Goal: Obtain resource: Download file/media

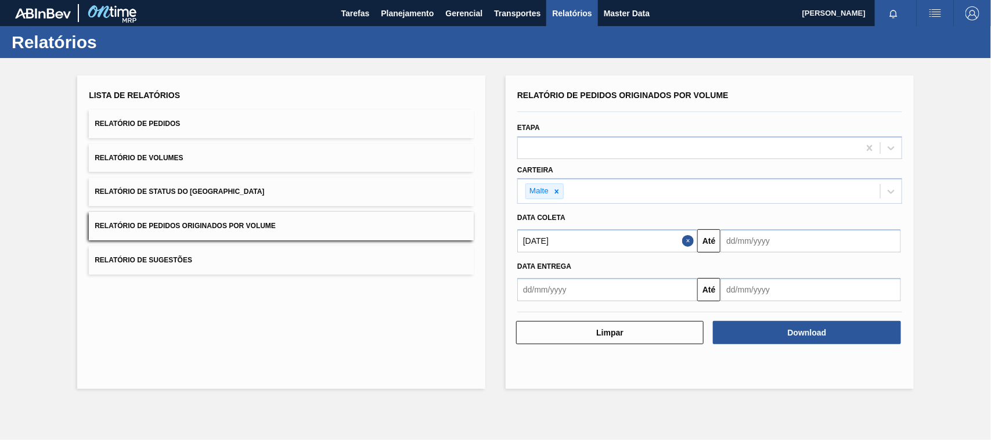
click at [226, 229] on span "Relatório de Pedidos Originados por Volume" at bounding box center [185, 226] width 181 height 8
click at [176, 117] on button "Relatório de Pedidos" at bounding box center [281, 124] width 385 height 28
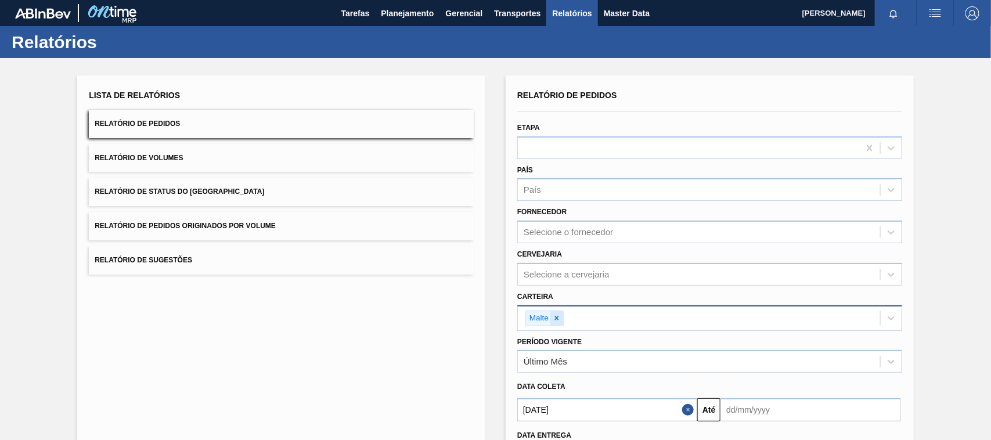
click at [557, 314] on icon at bounding box center [557, 318] width 8 height 8
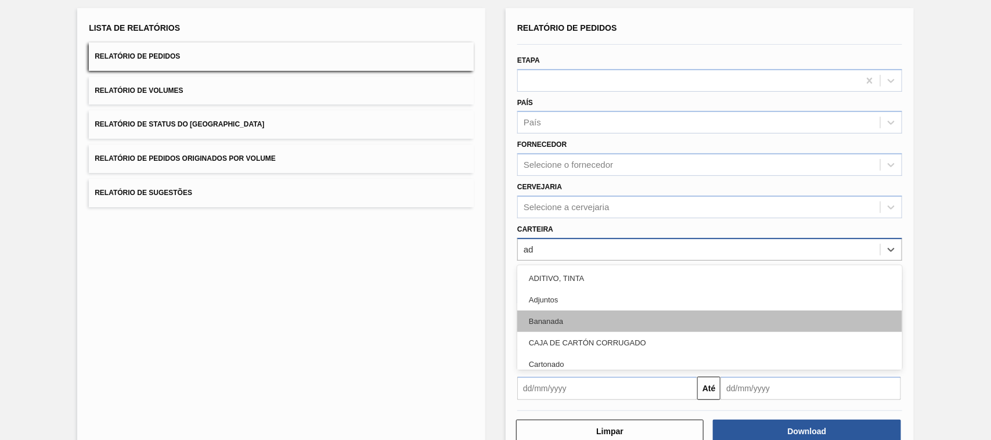
scroll to position [70, 0]
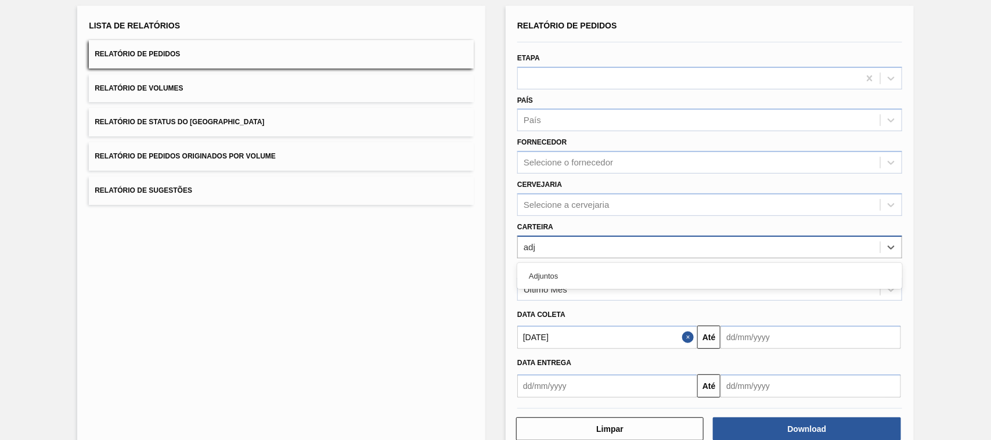
type input "adju"
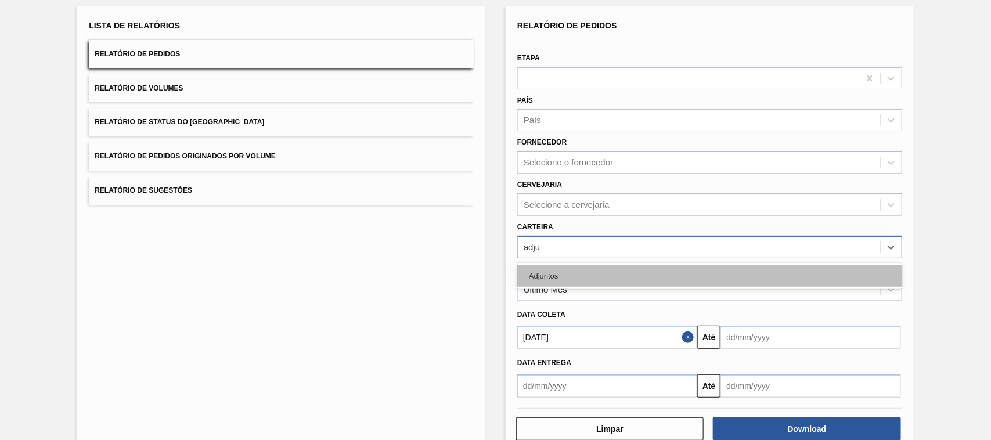
click at [546, 272] on div "Adjuntos" at bounding box center [709, 275] width 385 height 21
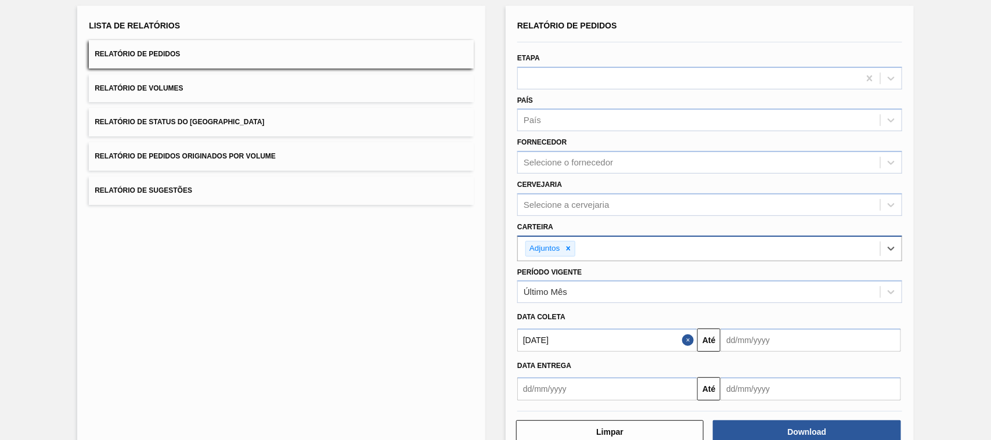
click at [571, 344] on input "[DATE]" at bounding box center [607, 340] width 180 height 23
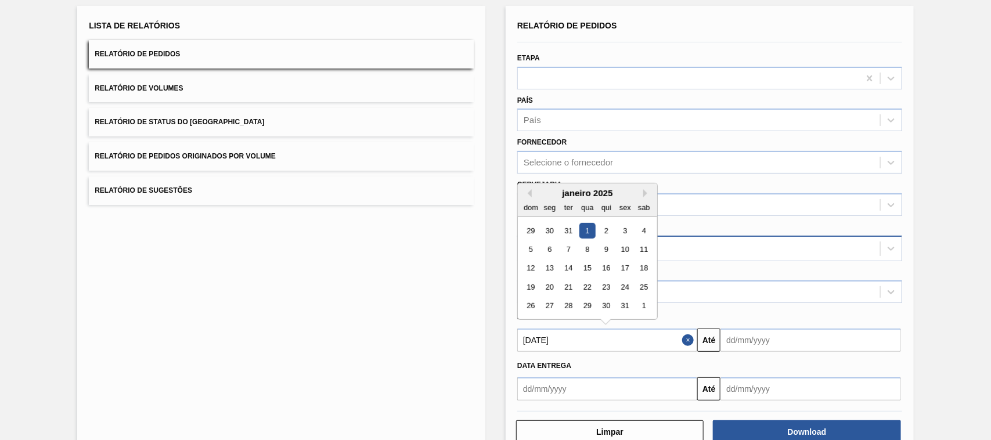
drag, startPoint x: 588, startPoint y: 341, endPoint x: 454, endPoint y: 337, distance: 134.2
click at [460, 341] on div "Lista de Relatórios Relatório de Pedidos Relatório de Volumes Relatório de Stat…" at bounding box center [495, 229] width 991 height 483
click at [591, 355] on div "Data entrega" at bounding box center [710, 365] width 394 height 20
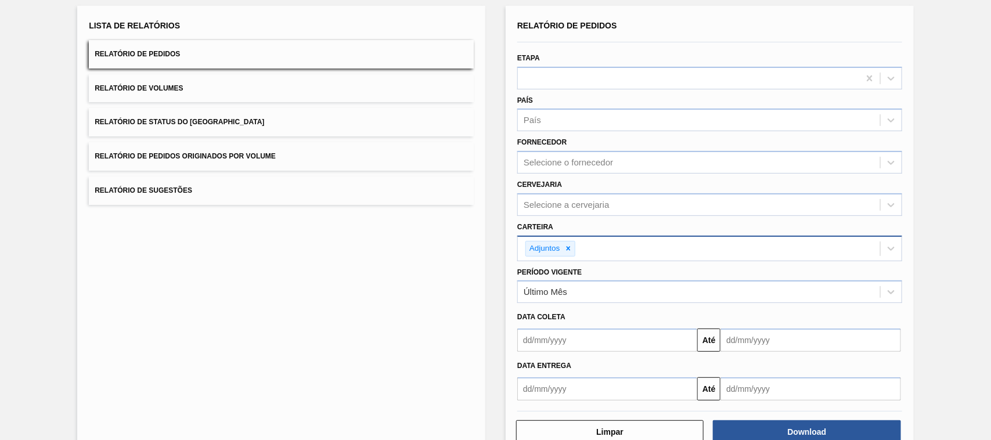
click at [573, 337] on input "text" at bounding box center [607, 340] width 180 height 23
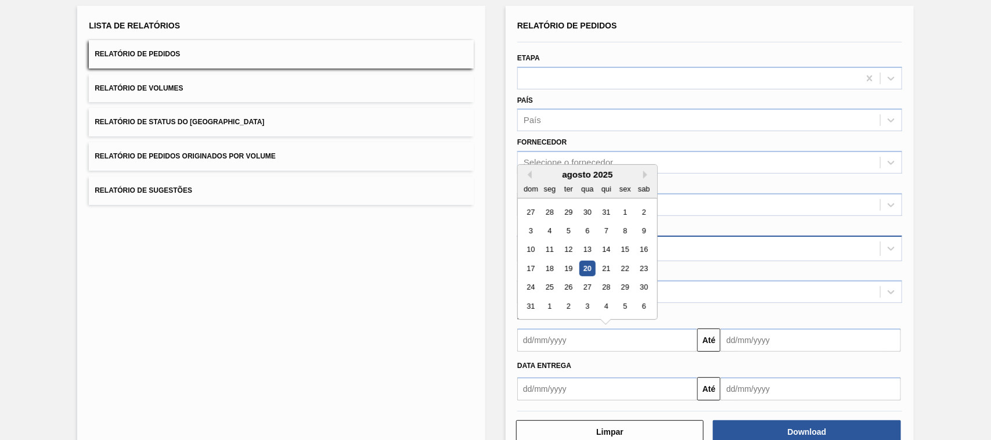
click at [590, 271] on div "20" at bounding box center [588, 269] width 16 height 16
type input "[DATE]"
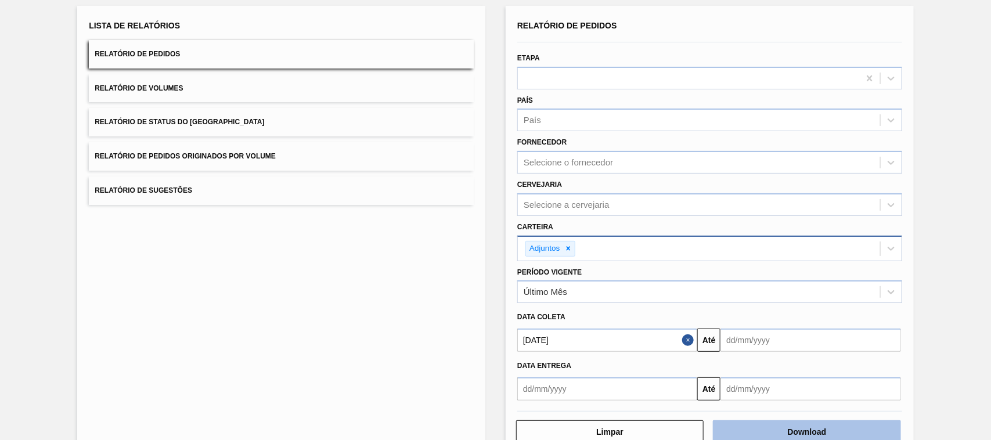
click at [778, 434] on button "Download" at bounding box center [807, 431] width 188 height 23
click at [240, 152] on button "Relatório de Pedidos Originados por Volume" at bounding box center [281, 156] width 385 height 28
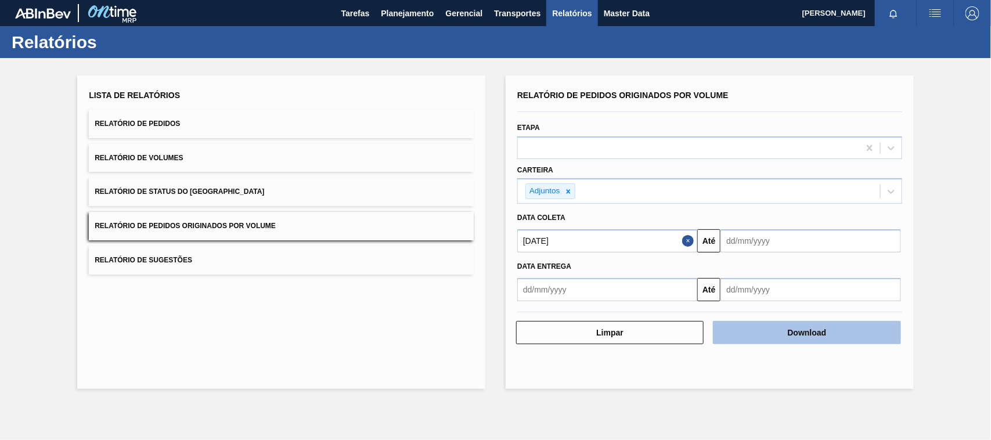
click at [803, 339] on button "Download" at bounding box center [807, 332] width 188 height 23
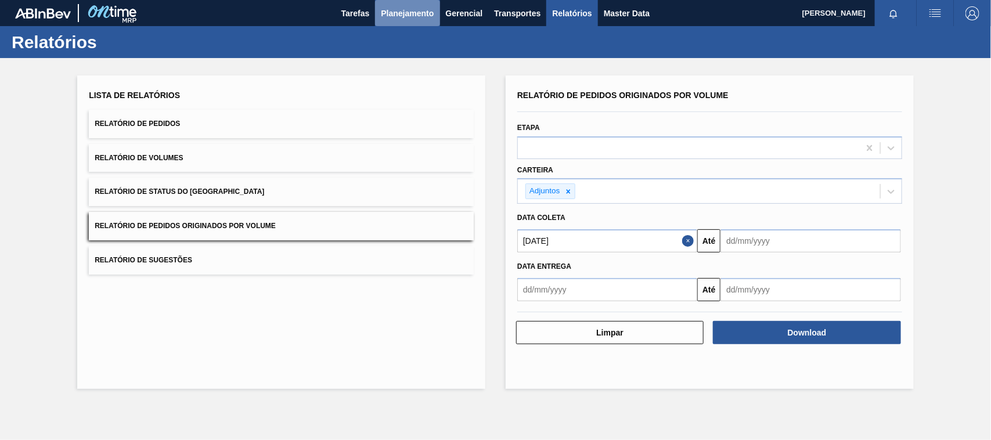
click at [384, 13] on span "Planejamento" at bounding box center [407, 13] width 53 height 14
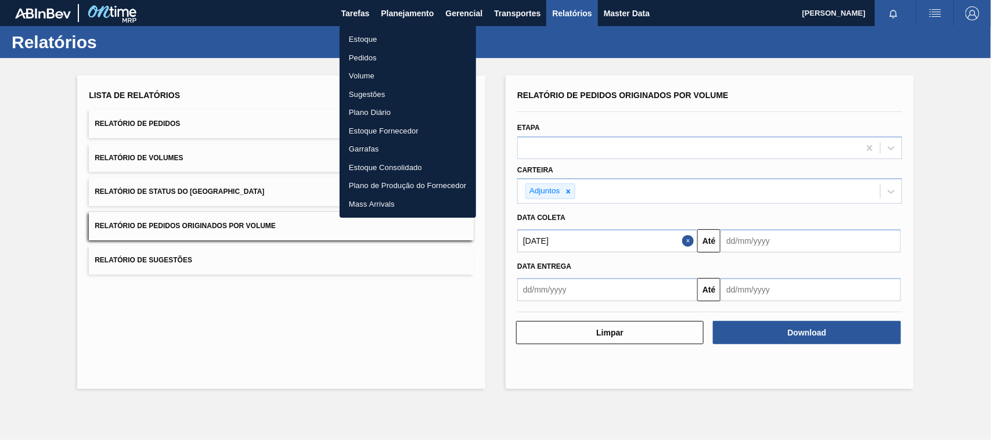
click at [368, 38] on li "Estoque" at bounding box center [408, 39] width 136 height 19
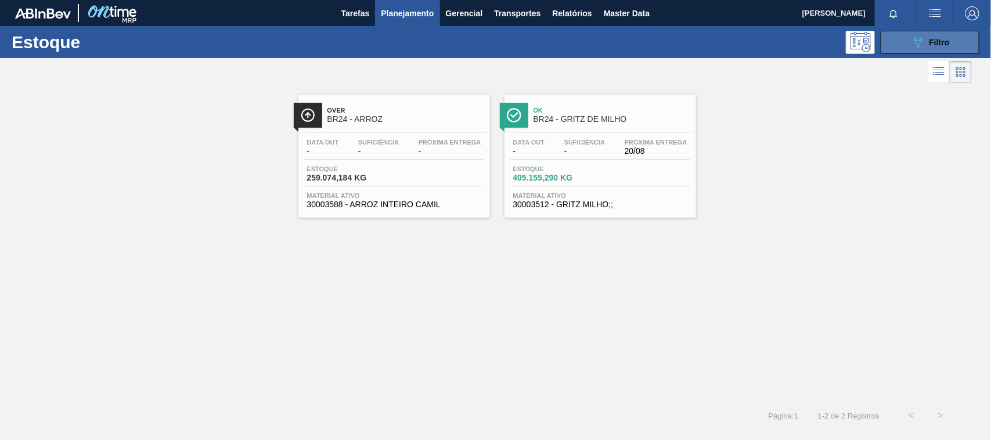
click at [906, 47] on button "089F7B8B-B2A5-4AFE-B5C0-19BA573D28AC Filtro" at bounding box center [930, 42] width 99 height 23
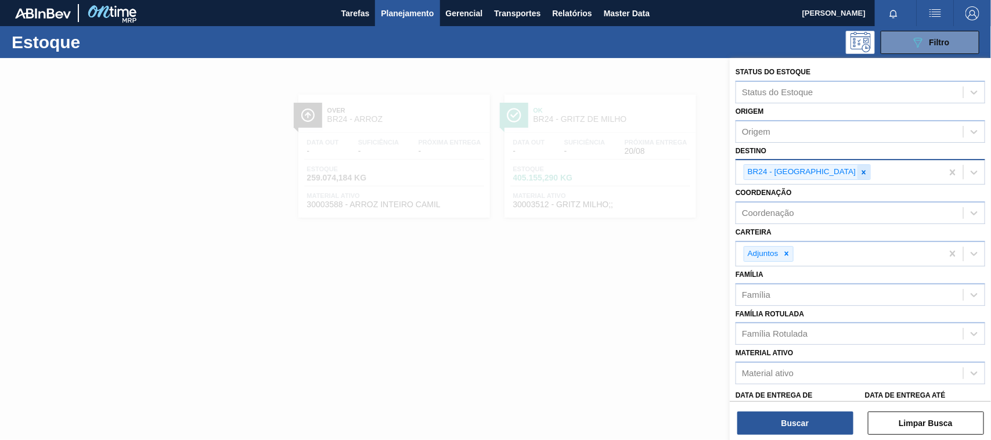
click at [860, 174] on icon at bounding box center [864, 172] width 8 height 8
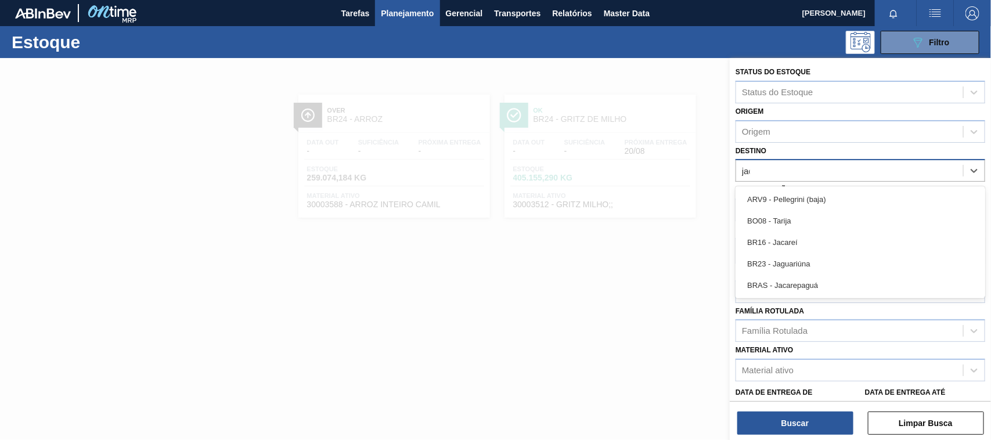
type input "jaca"
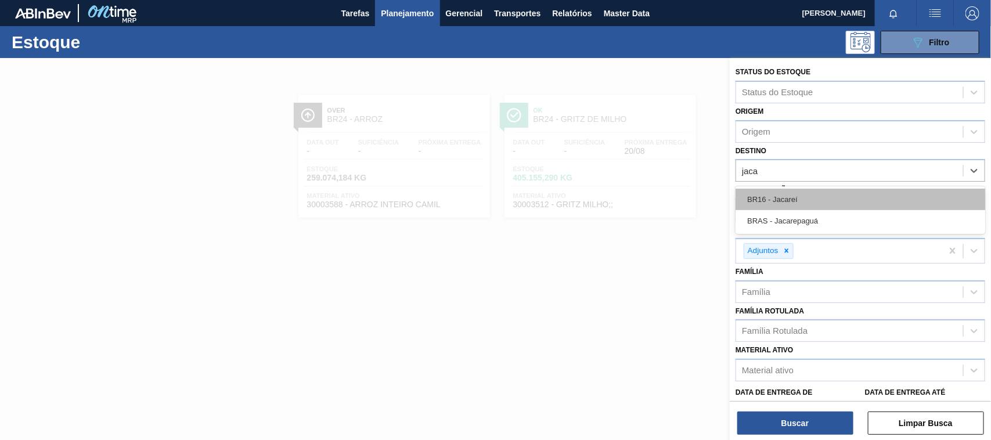
click at [799, 202] on div "BR16 - Jacareí" at bounding box center [861, 199] width 250 height 21
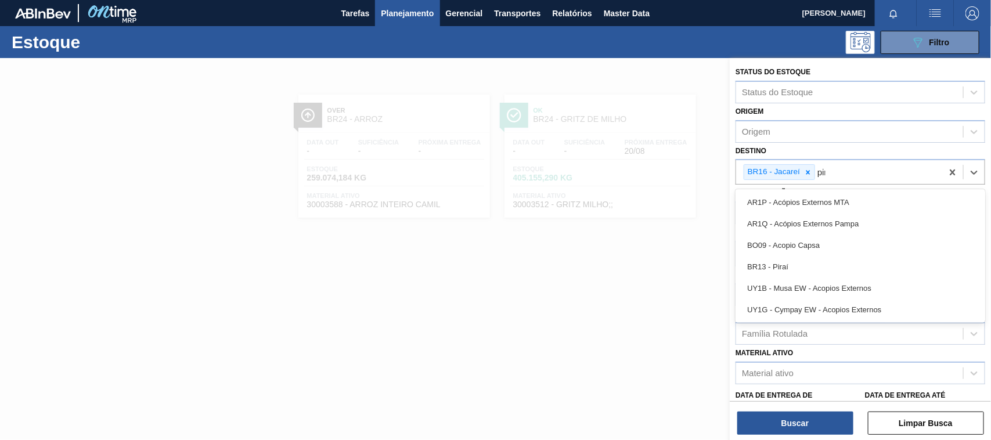
type input "pira"
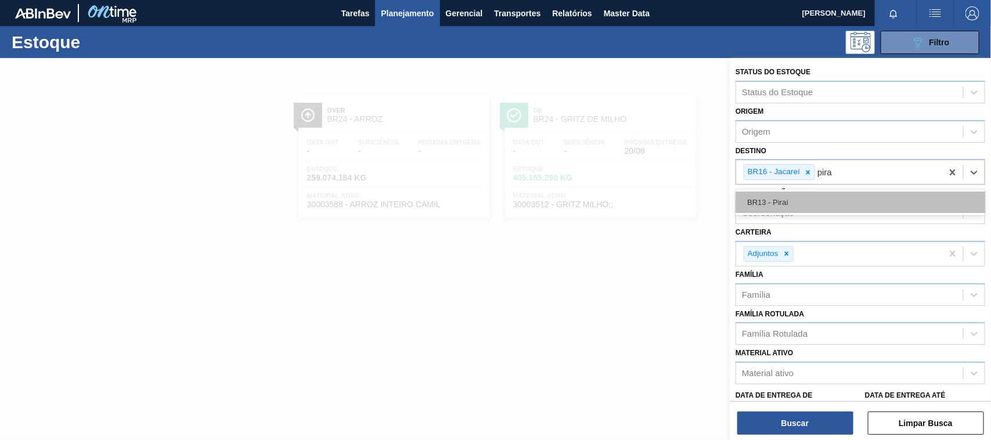
click at [808, 201] on div "BR13 - Piraí" at bounding box center [861, 202] width 250 height 21
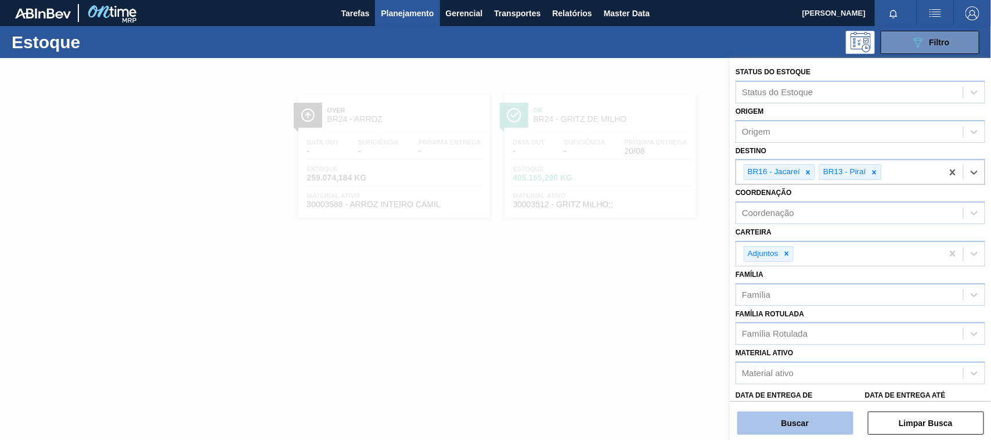
click at [816, 417] on button "Buscar" at bounding box center [795, 423] width 116 height 23
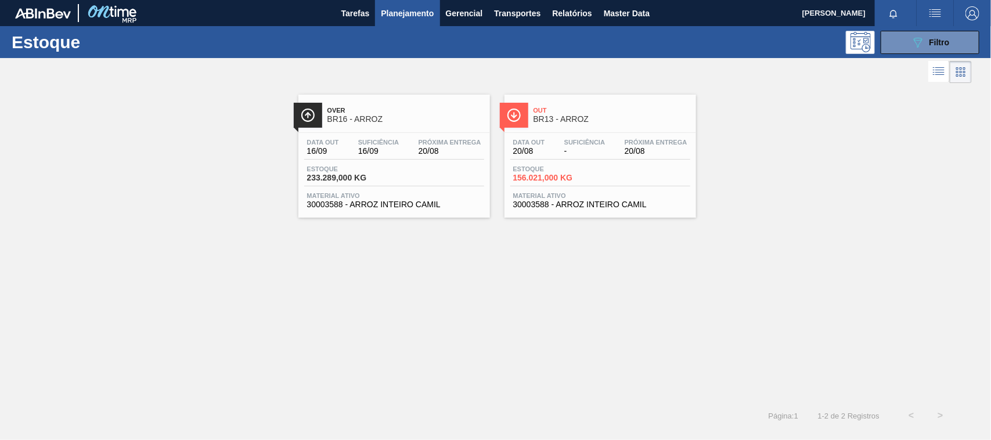
click at [381, 120] on span "BR16 - ARROZ" at bounding box center [406, 119] width 157 height 9
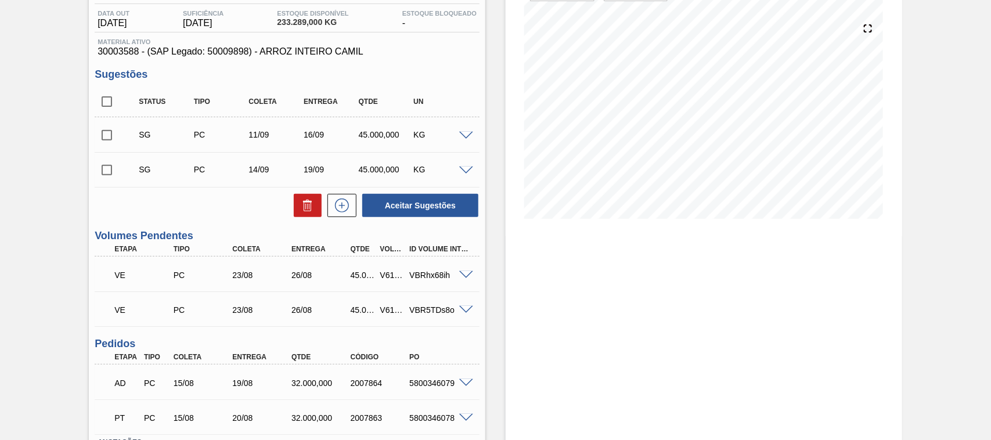
scroll to position [210, 0]
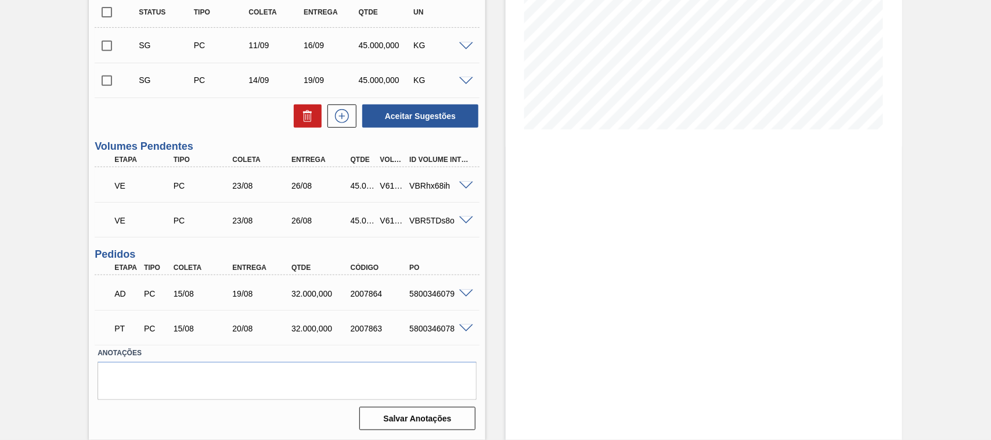
click at [463, 184] on span at bounding box center [466, 186] width 14 height 9
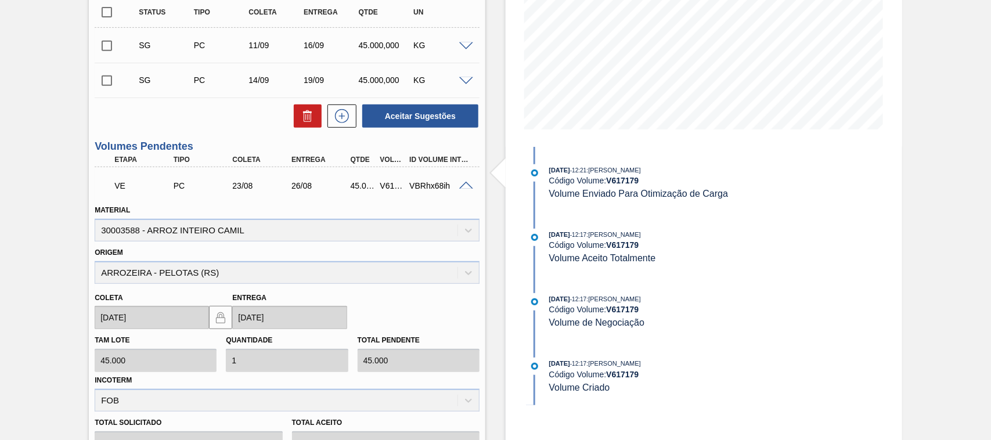
click at [457, 185] on div at bounding box center [467, 185] width 23 height 9
click at [462, 185] on span at bounding box center [466, 186] width 14 height 9
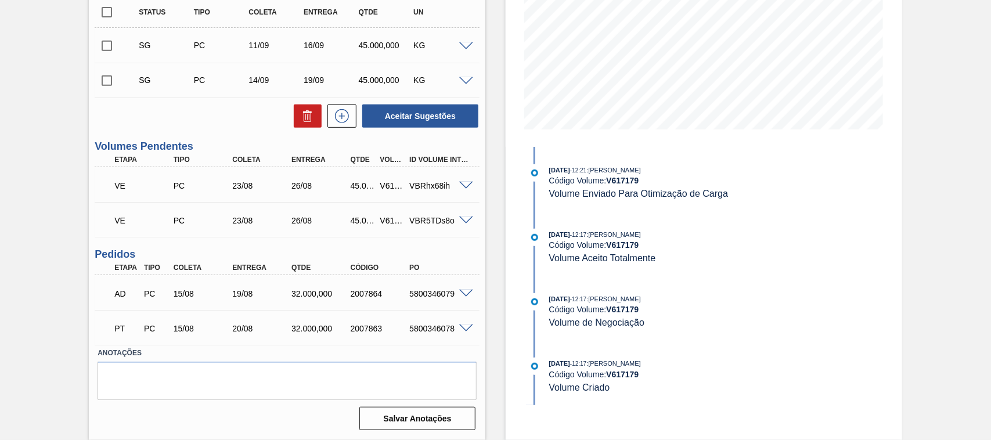
scroll to position [0, 0]
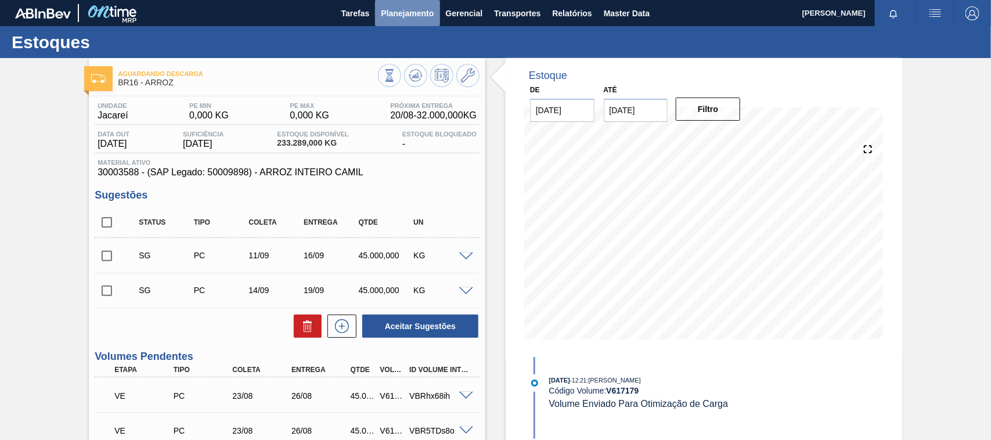
click at [401, 4] on button "Planejamento" at bounding box center [407, 13] width 64 height 26
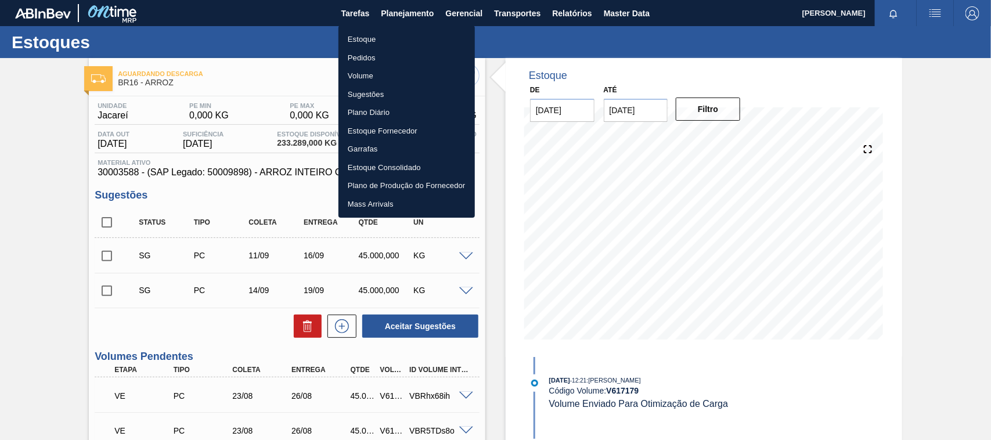
click at [375, 42] on li "Estoque" at bounding box center [407, 39] width 136 height 19
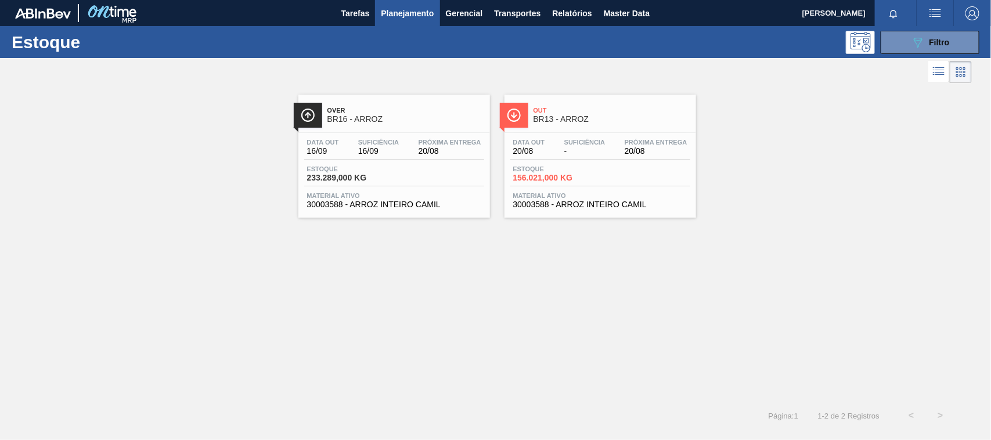
click at [589, 123] on span "BR13 - ARROZ" at bounding box center [612, 119] width 157 height 9
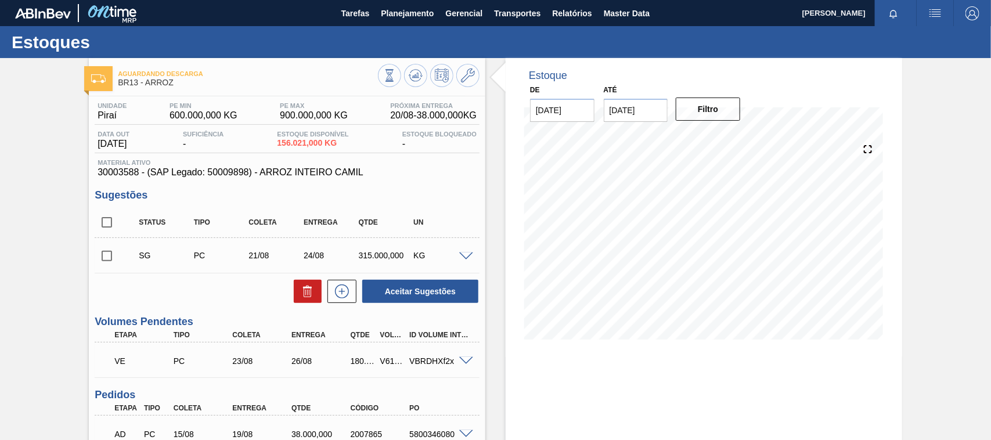
scroll to position [121, 0]
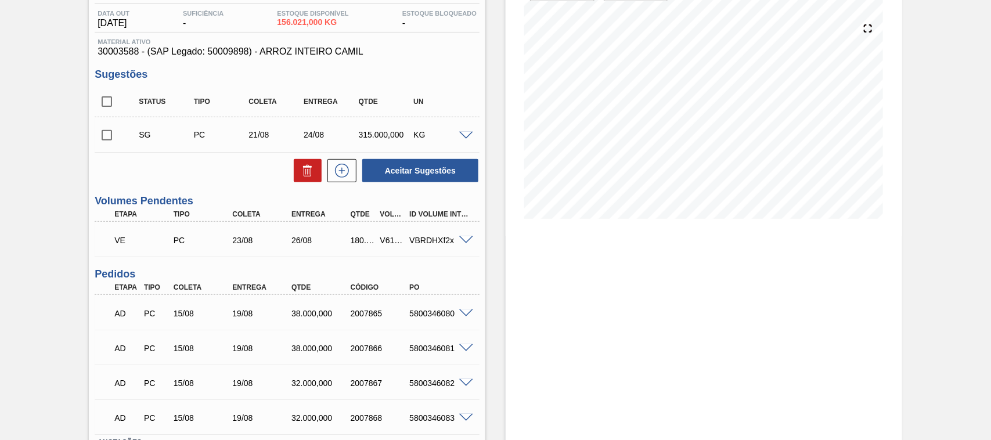
click at [465, 242] on span at bounding box center [466, 240] width 14 height 9
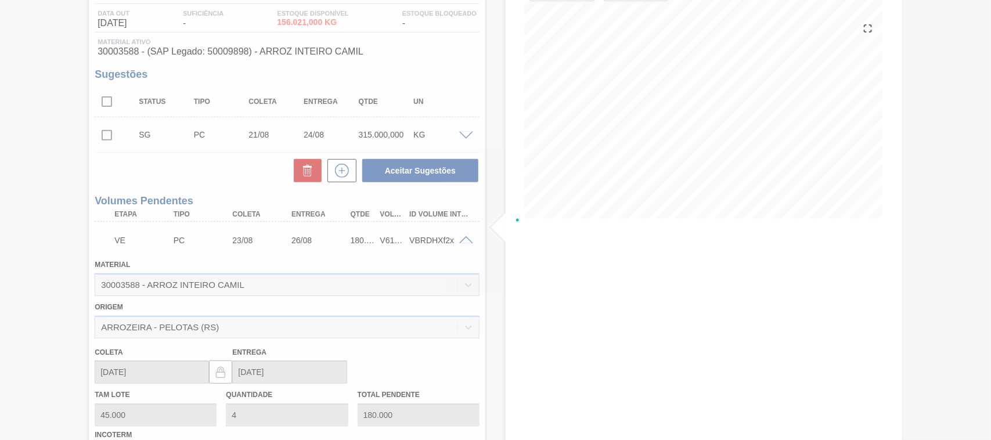
click at [465, 242] on div at bounding box center [495, 220] width 991 height 440
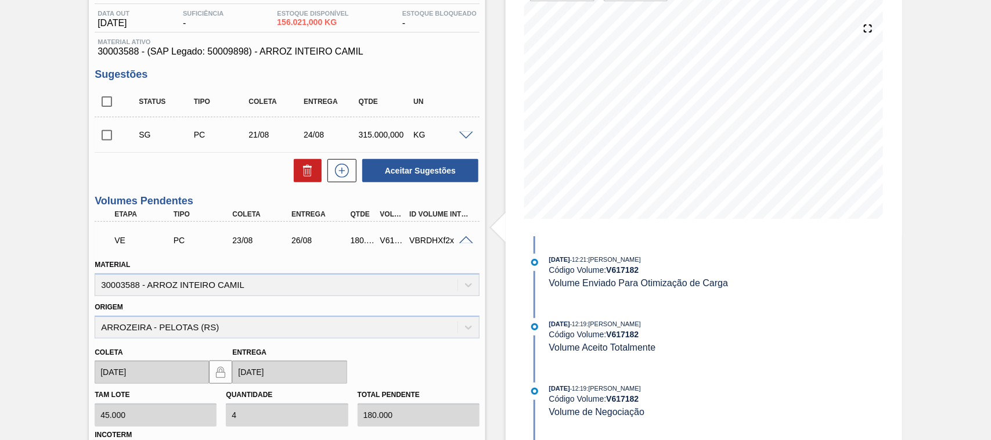
click at [465, 242] on span at bounding box center [466, 240] width 14 height 9
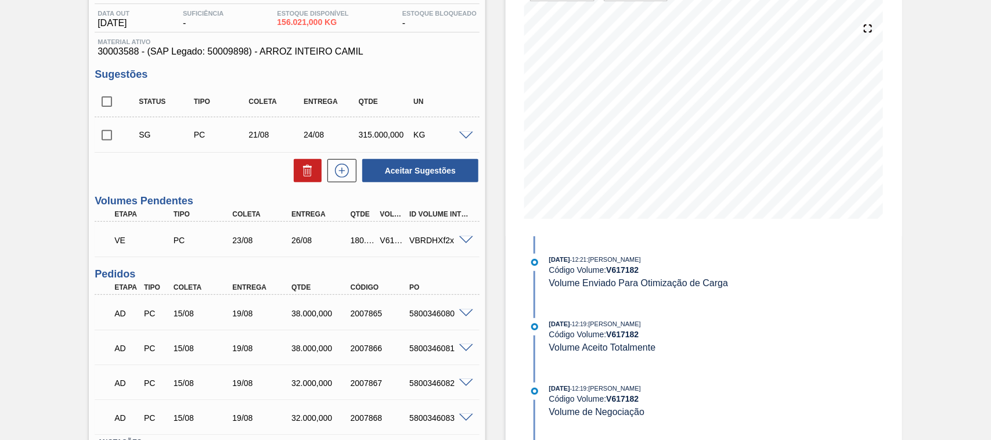
scroll to position [0, 0]
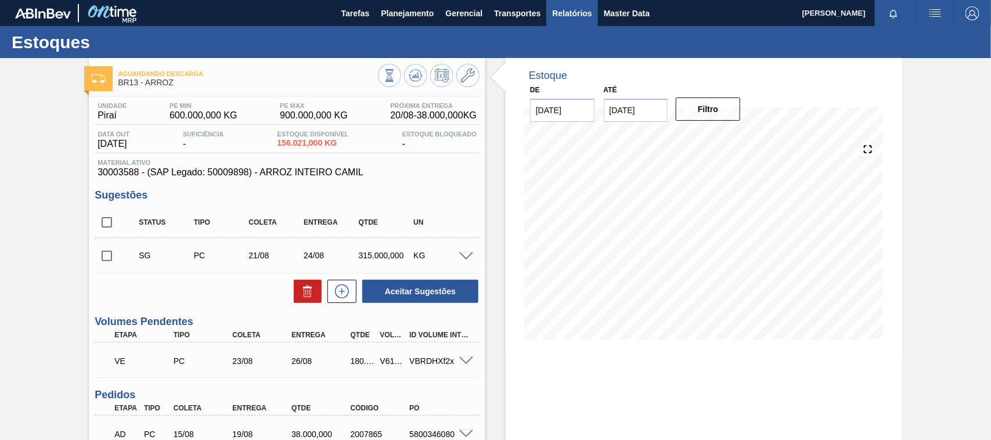
click at [569, 9] on span "Relatórios" at bounding box center [571, 13] width 39 height 14
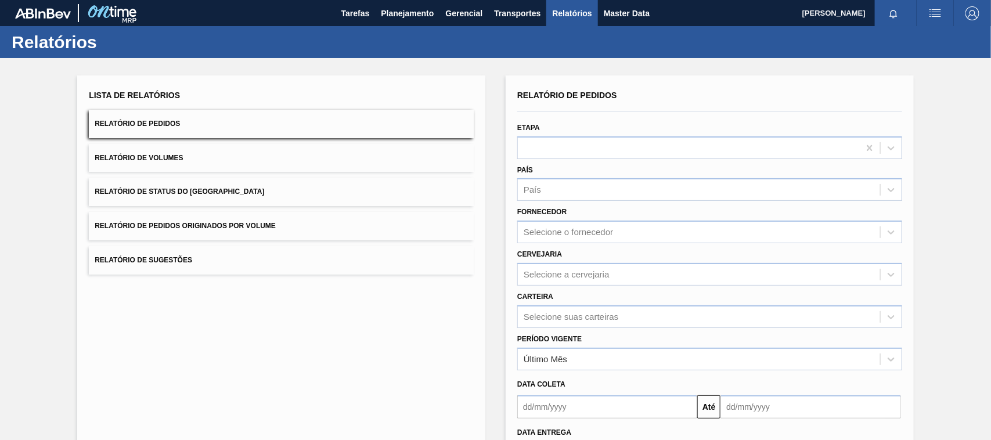
click at [199, 230] on span "Relatório de Pedidos Originados por Volume" at bounding box center [185, 226] width 181 height 8
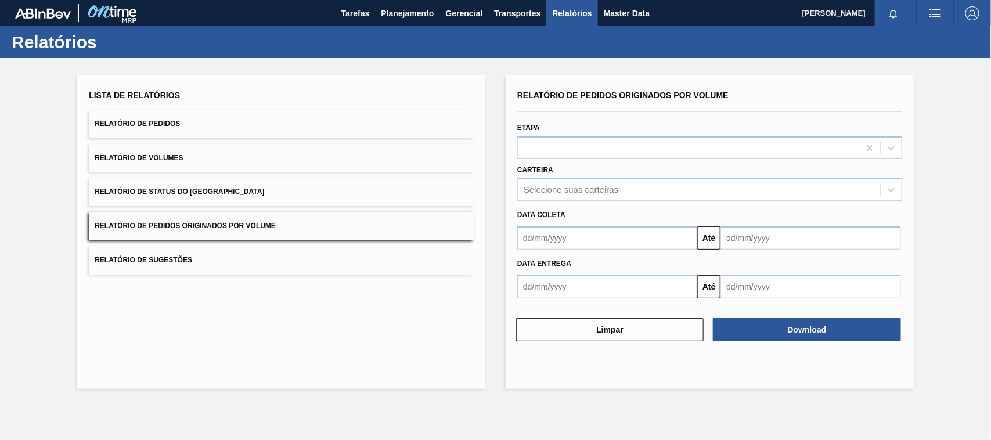
click at [543, 177] on div "Carteira Selecione suas carteiras" at bounding box center [709, 181] width 385 height 39
click at [545, 185] on div "Selecione suas carteiras" at bounding box center [571, 190] width 95 height 10
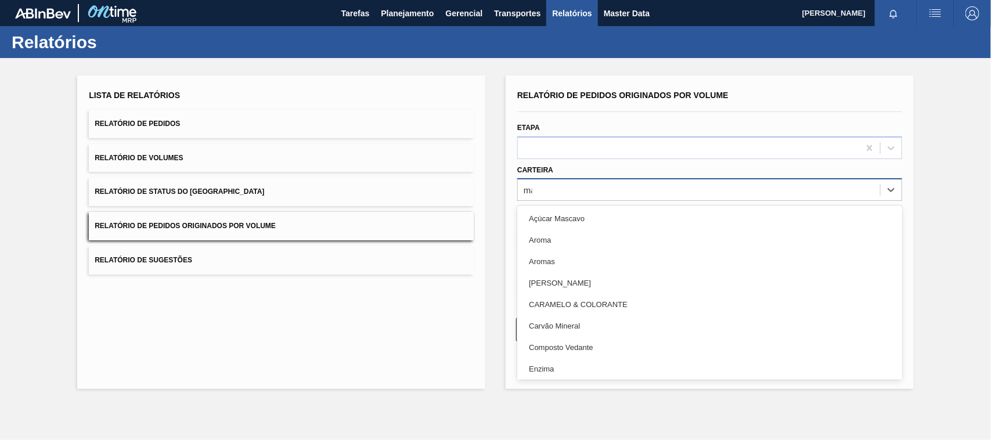
type input "mal"
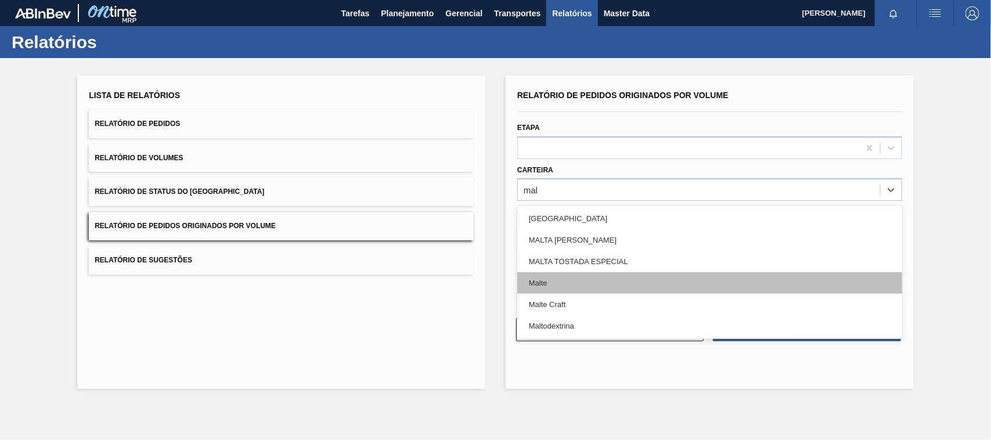
click at [537, 283] on div "Malte" at bounding box center [709, 282] width 385 height 21
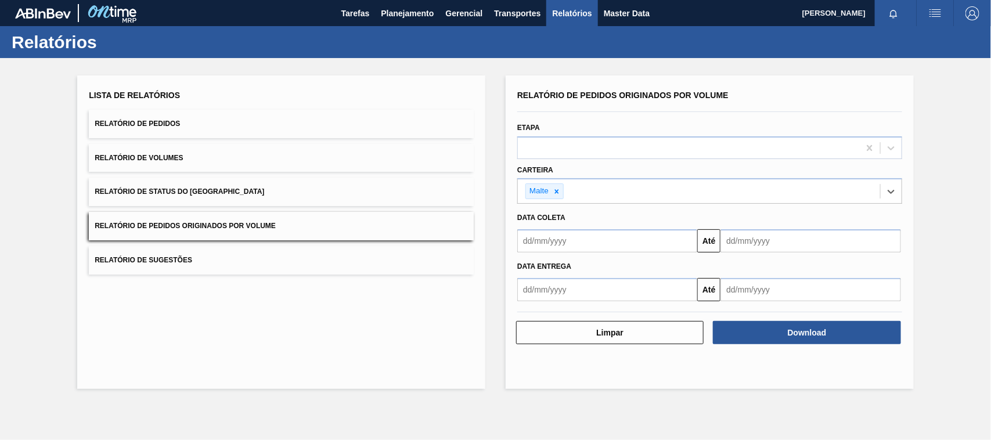
click at [546, 241] on input "text" at bounding box center [607, 240] width 180 height 23
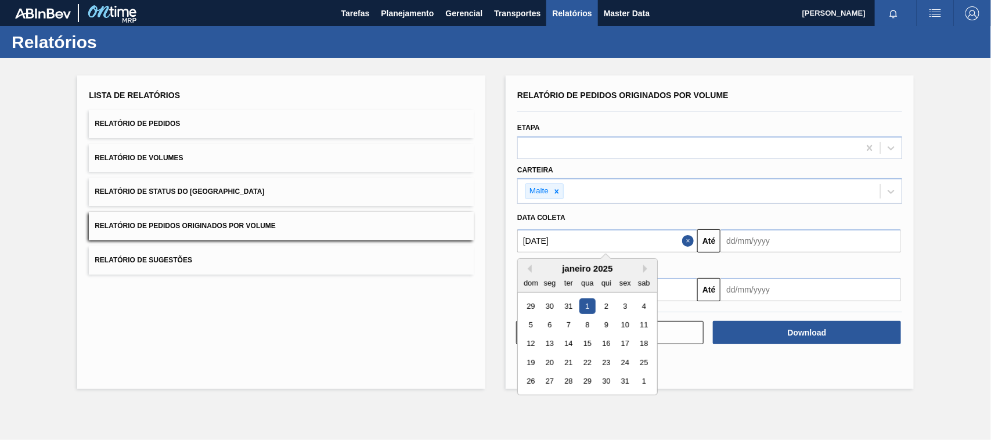
type input "[DATE]"
click at [584, 304] on div "1" at bounding box center [588, 306] width 16 height 16
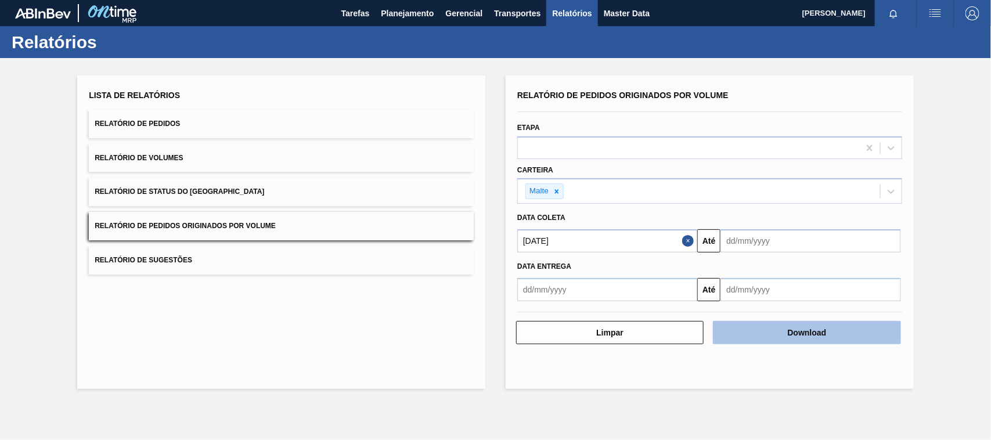
click at [785, 336] on button "Download" at bounding box center [807, 332] width 188 height 23
